Goal: Task Accomplishment & Management: Use online tool/utility

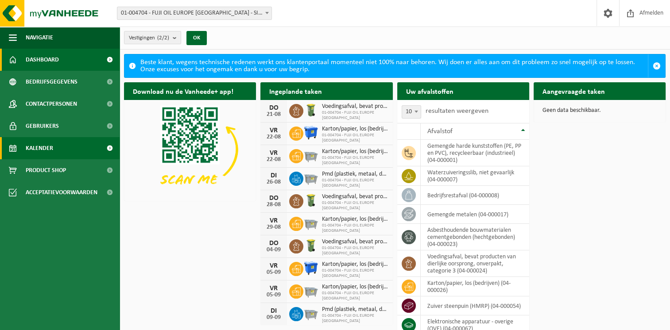
click at [107, 147] on span at bounding box center [110, 148] width 20 height 22
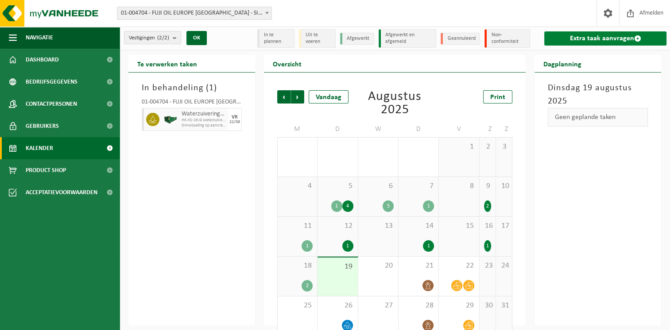
click at [618, 36] on link "Extra taak aanvragen" at bounding box center [605, 38] width 122 height 14
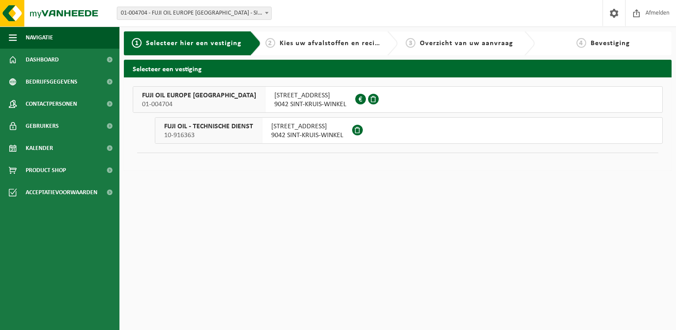
click at [334, 101] on button "FUJI OIL EUROPE NV 01-004704 KUHLMANNLAAN 36 9042 SINT-KRUIS-WINKEL 0446.555.237" at bounding box center [398, 99] width 530 height 27
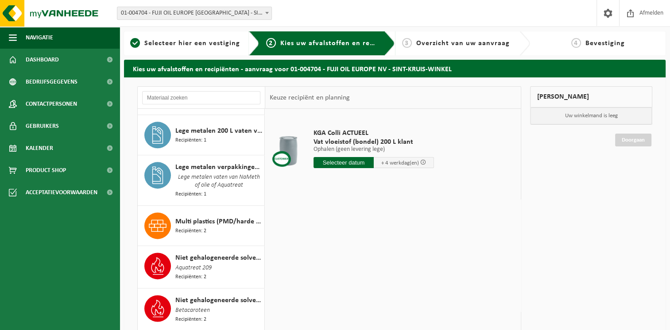
scroll to position [1179, 0]
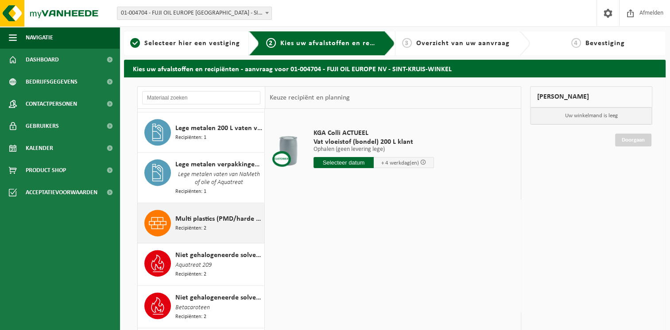
click at [210, 222] on span "Multi plastics (PMD/harde kunststoffen/spanbanden/EPS/folie naturel/folie gemen…" at bounding box center [218, 219] width 87 height 11
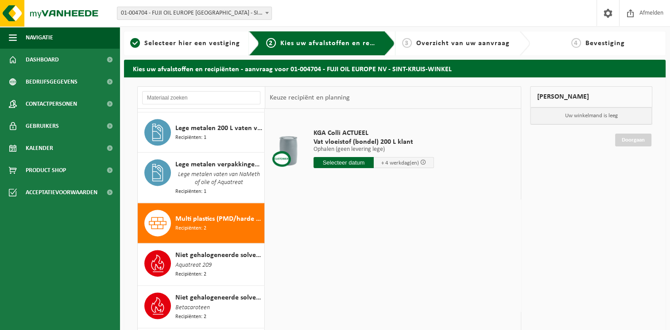
scroll to position [1275, 0]
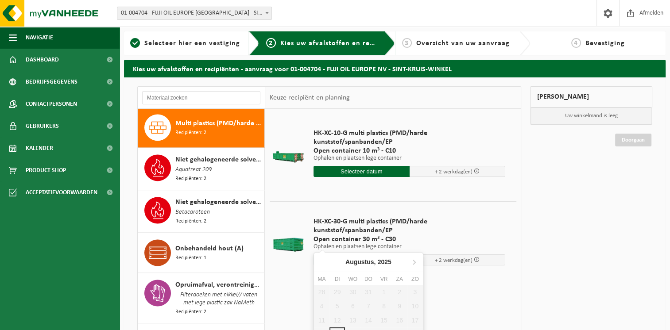
click at [392, 254] on input "text" at bounding box center [361, 259] width 96 height 11
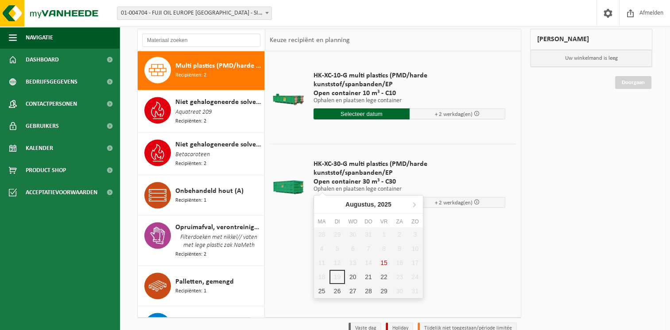
scroll to position [67, 0]
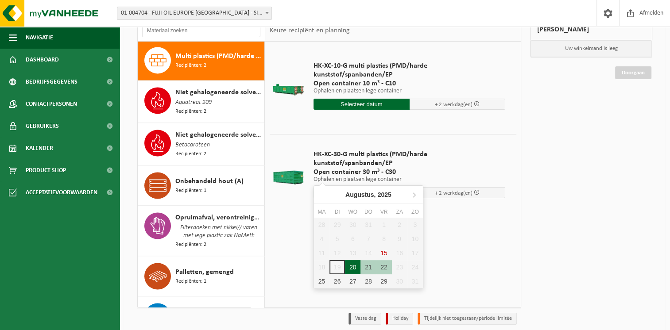
click at [350, 266] on div "20" at bounding box center [352, 267] width 15 height 14
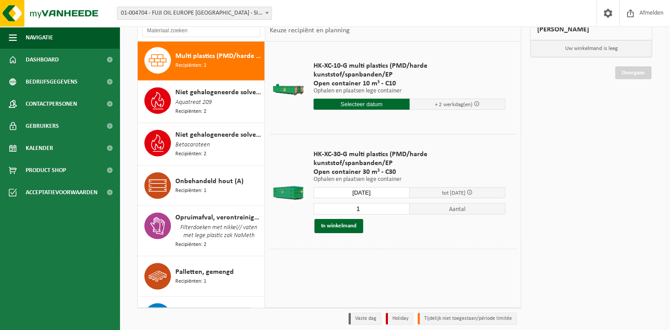
type input "Van 2025-08-20"
type input "2025-08-20"
click at [347, 219] on button "In winkelmand" at bounding box center [338, 226] width 49 height 14
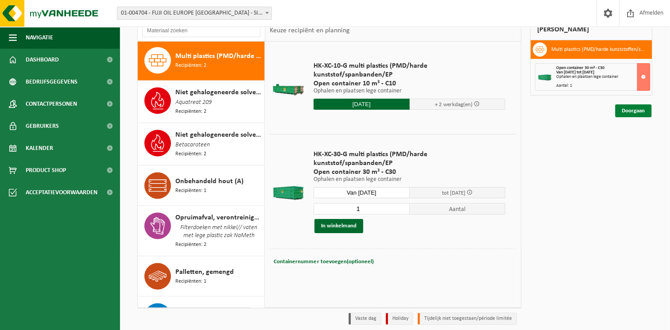
click at [632, 109] on link "Doorgaan" at bounding box center [633, 110] width 36 height 13
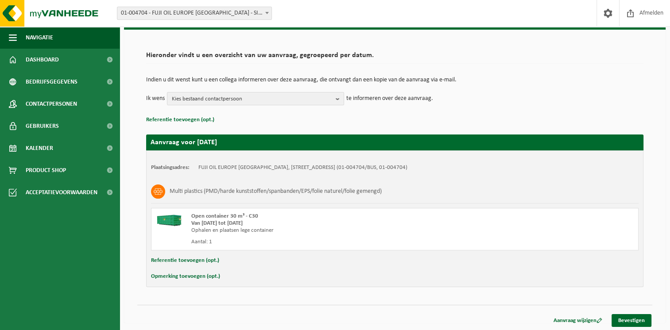
scroll to position [49, 0]
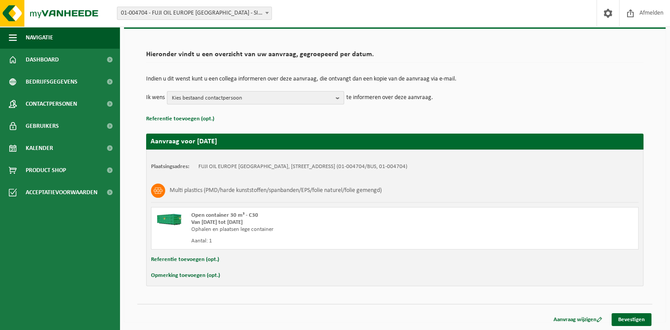
click at [340, 94] on b "button" at bounding box center [339, 98] width 8 height 12
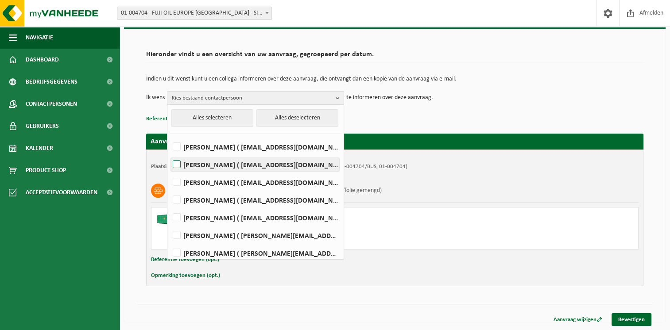
click at [293, 162] on label "TOM DIERICKX ( tom.dierickx@fujioileurope.com )" at bounding box center [255, 164] width 168 height 13
click at [170, 154] on input "TOM DIERICKX ( tom.dierickx@fujioileurope.com )" at bounding box center [169, 153] width 0 height 0
checkbox input "true"
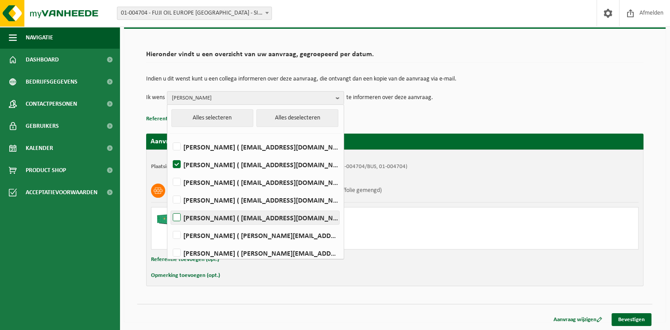
click at [277, 218] on label "Romaric Jodts ( romaric.jodts@fujioileurope.com )" at bounding box center [255, 217] width 168 height 13
click at [170, 207] on input "Romaric Jodts ( romaric.jodts@fujioileurope.com )" at bounding box center [169, 206] width 0 height 0
click at [277, 218] on label "Romaric Jodts ( romaric.jodts@fujioileurope.com )" at bounding box center [255, 217] width 168 height 13
click at [170, 207] on input "Romaric Jodts ( romaric.jodts@fujioileurope.com )" at bounding box center [169, 206] width 0 height 0
click at [277, 218] on label "Romaric Jodts ( romaric.jodts@fujioileurope.com )" at bounding box center [255, 217] width 168 height 13
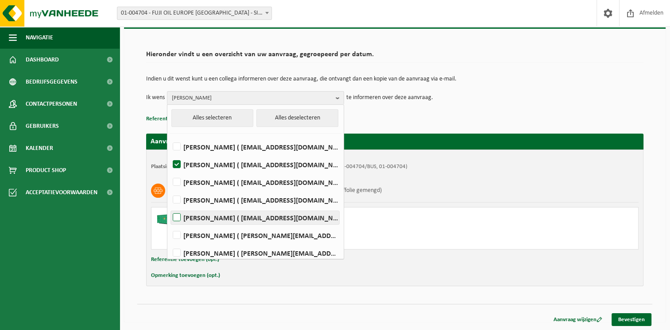
click at [170, 207] on input "Romaric Jodts ( romaric.jodts@fujioileurope.com )" at bounding box center [169, 206] width 0 height 0
checkbox input "true"
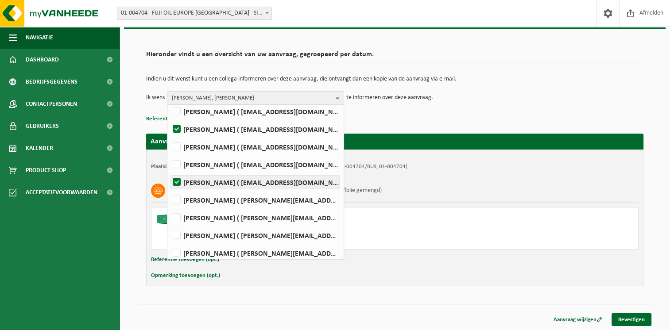
scroll to position [39, 0]
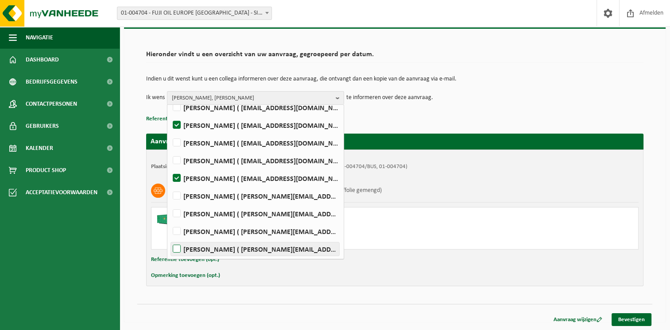
click at [275, 247] on label "Nick Vandenbulcke ( nick.vandenbulcke@fujioileurope.com )" at bounding box center [255, 249] width 168 height 13
click at [170, 238] on input "Nick Vandenbulcke ( nick.vandenbulcke@fujioileurope.com )" at bounding box center [169, 238] width 0 height 0
checkbox input "true"
click at [633, 319] on link "Bevestigen" at bounding box center [631, 319] width 40 height 13
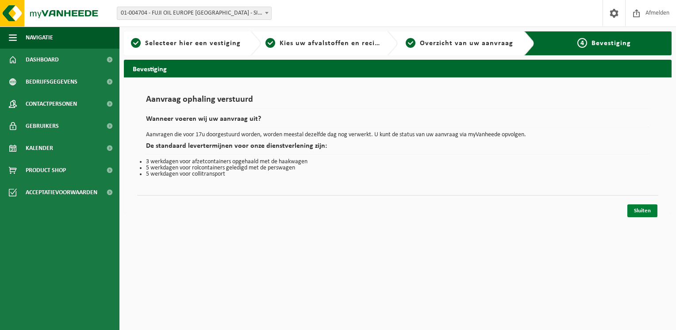
click at [645, 210] on link "Sluiten" at bounding box center [643, 210] width 30 height 13
